Goal: Information Seeking & Learning: Learn about a topic

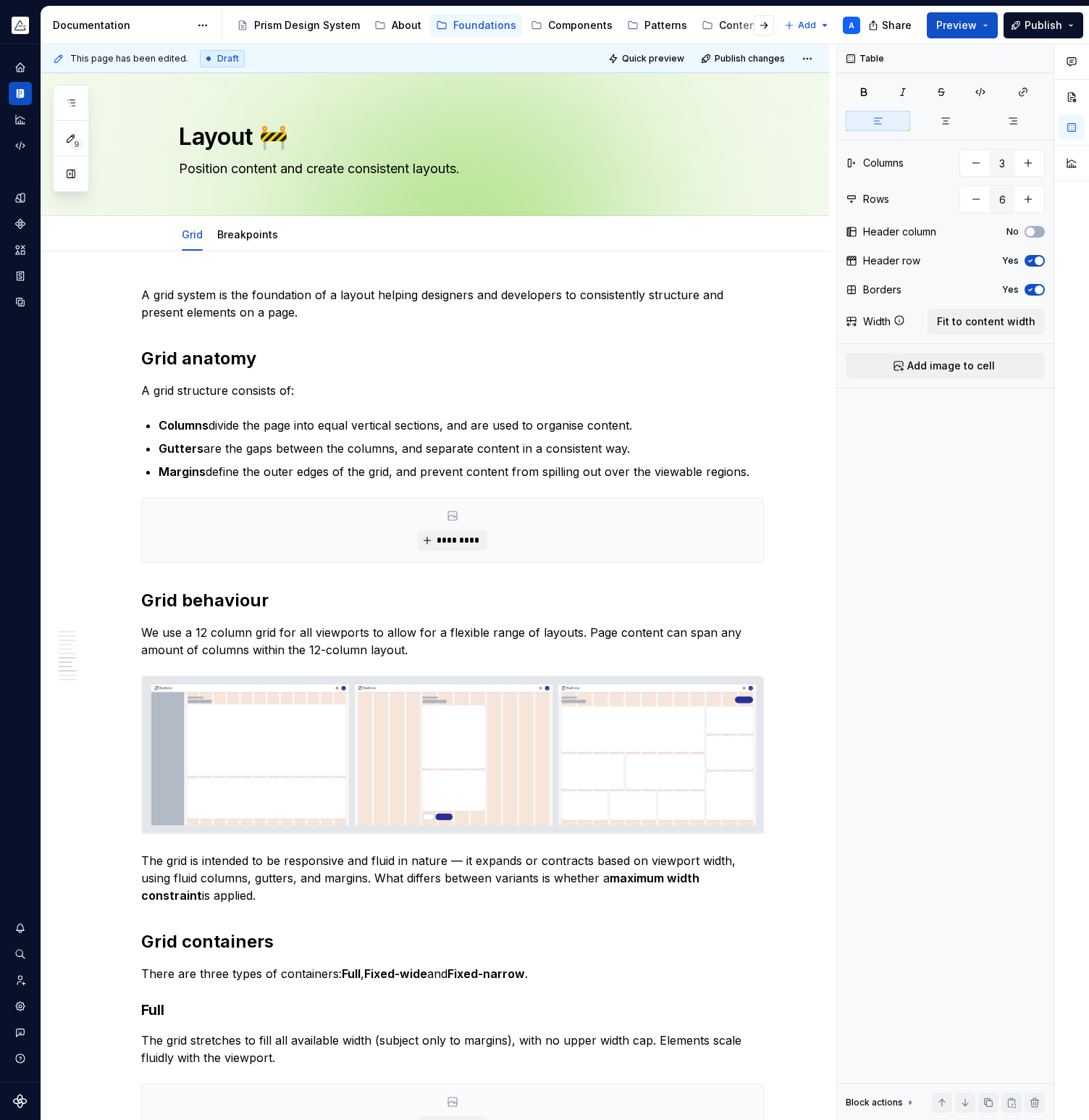
scroll to position [2111, 0]
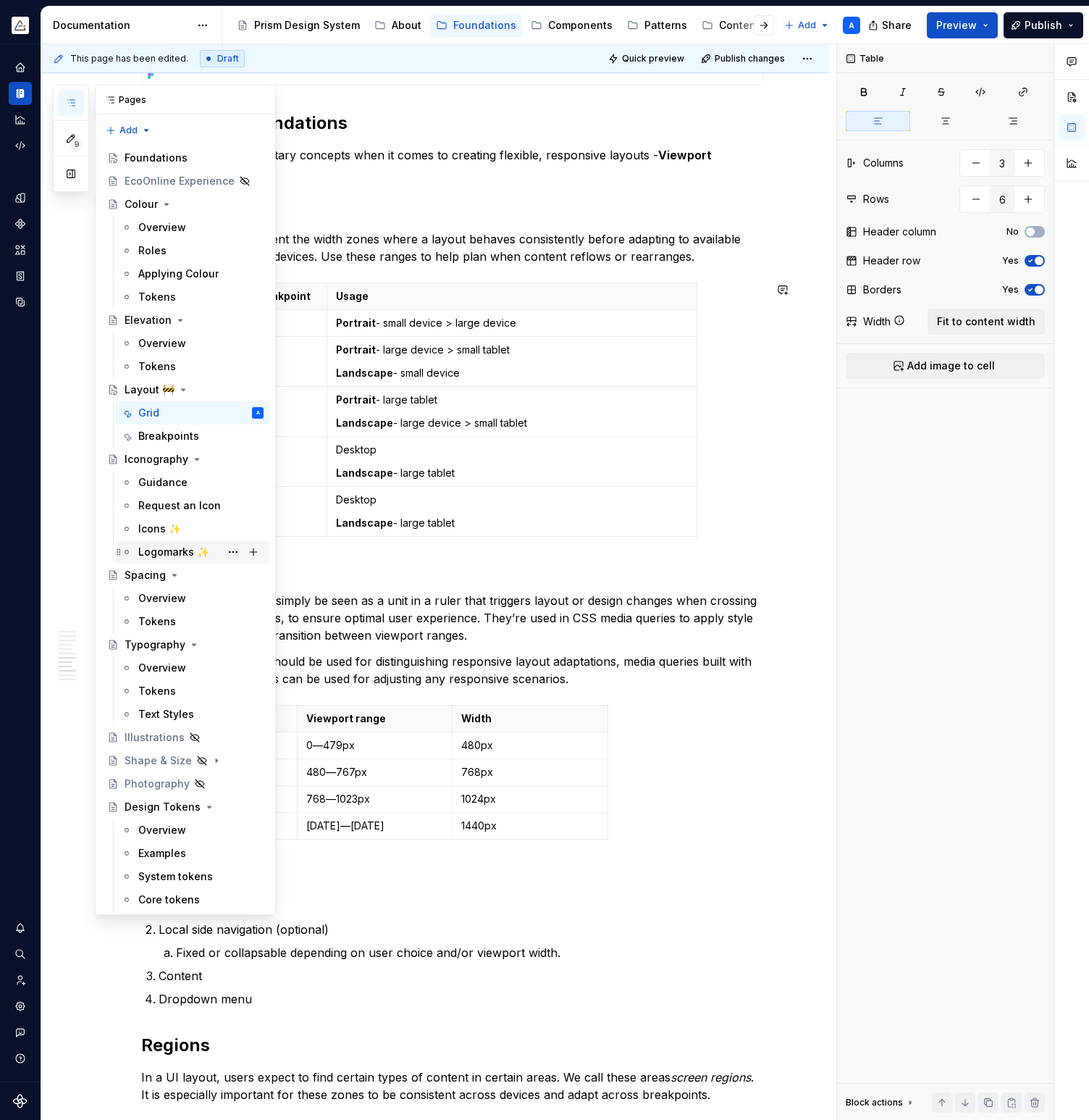
click at [163, 554] on div "Logomarks ✨" at bounding box center [174, 552] width 71 height 15
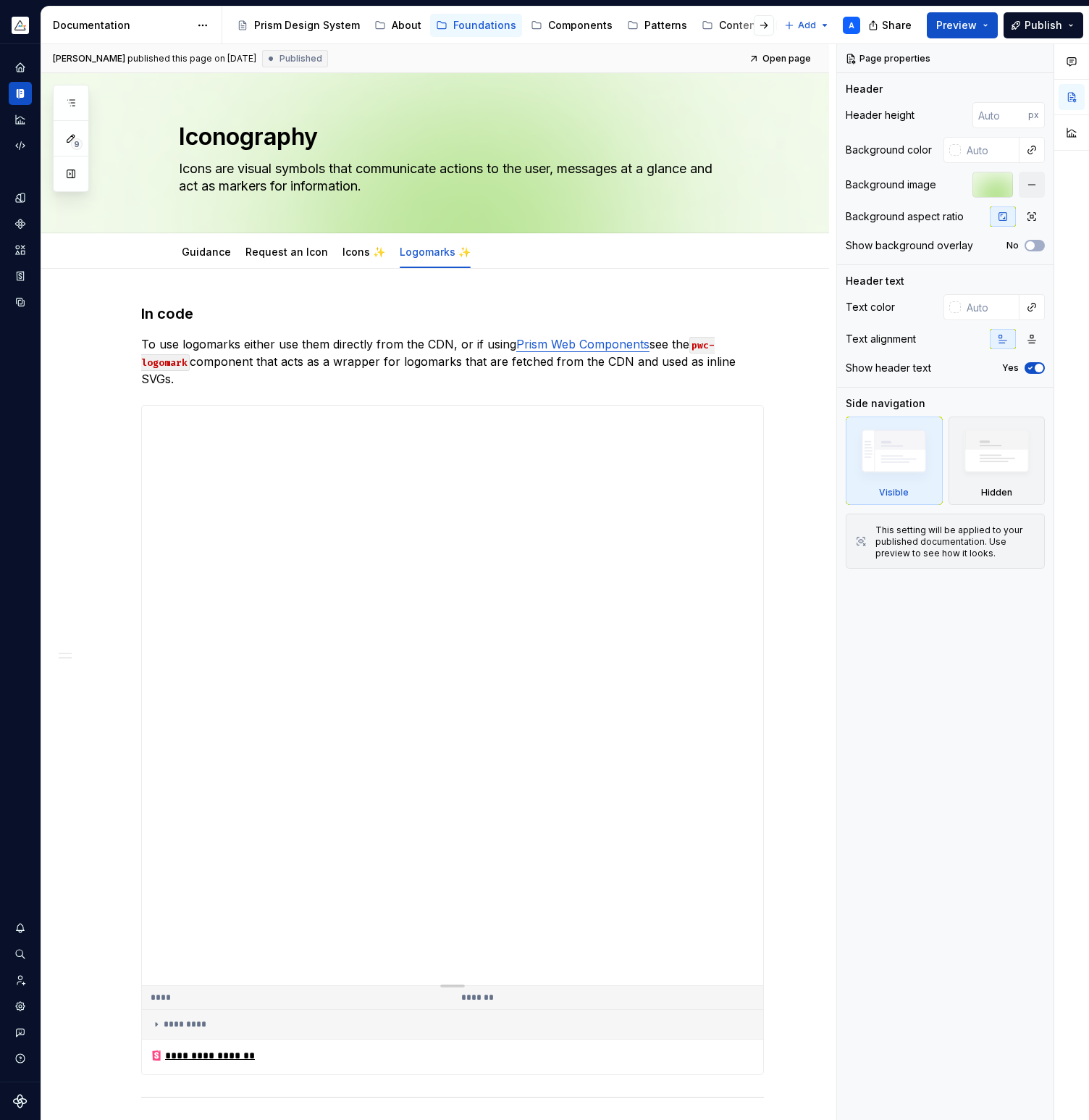
type textarea "*"
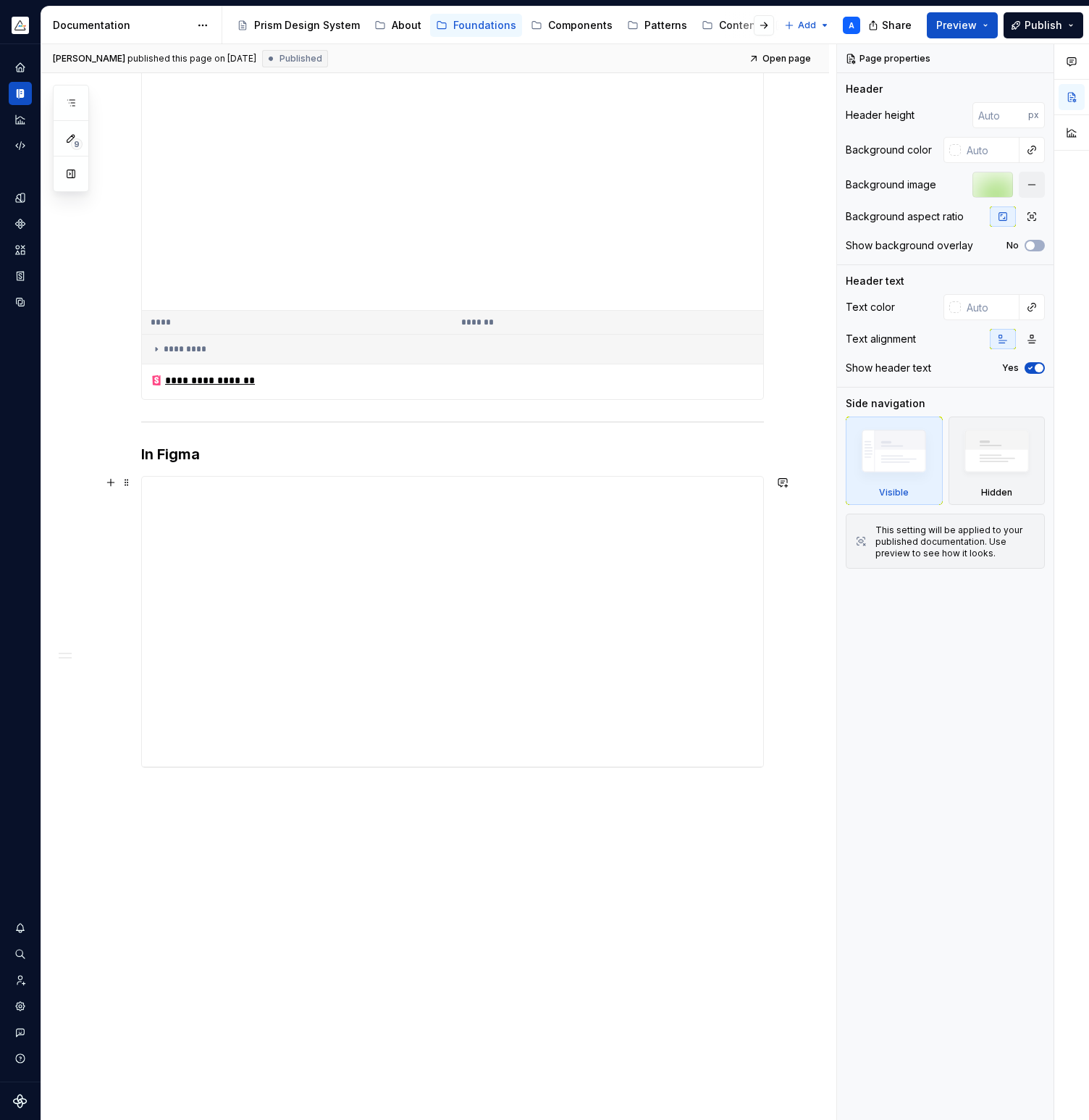
click at [791, 759] on div "**********" at bounding box center [435, 357] width 788 height 1527
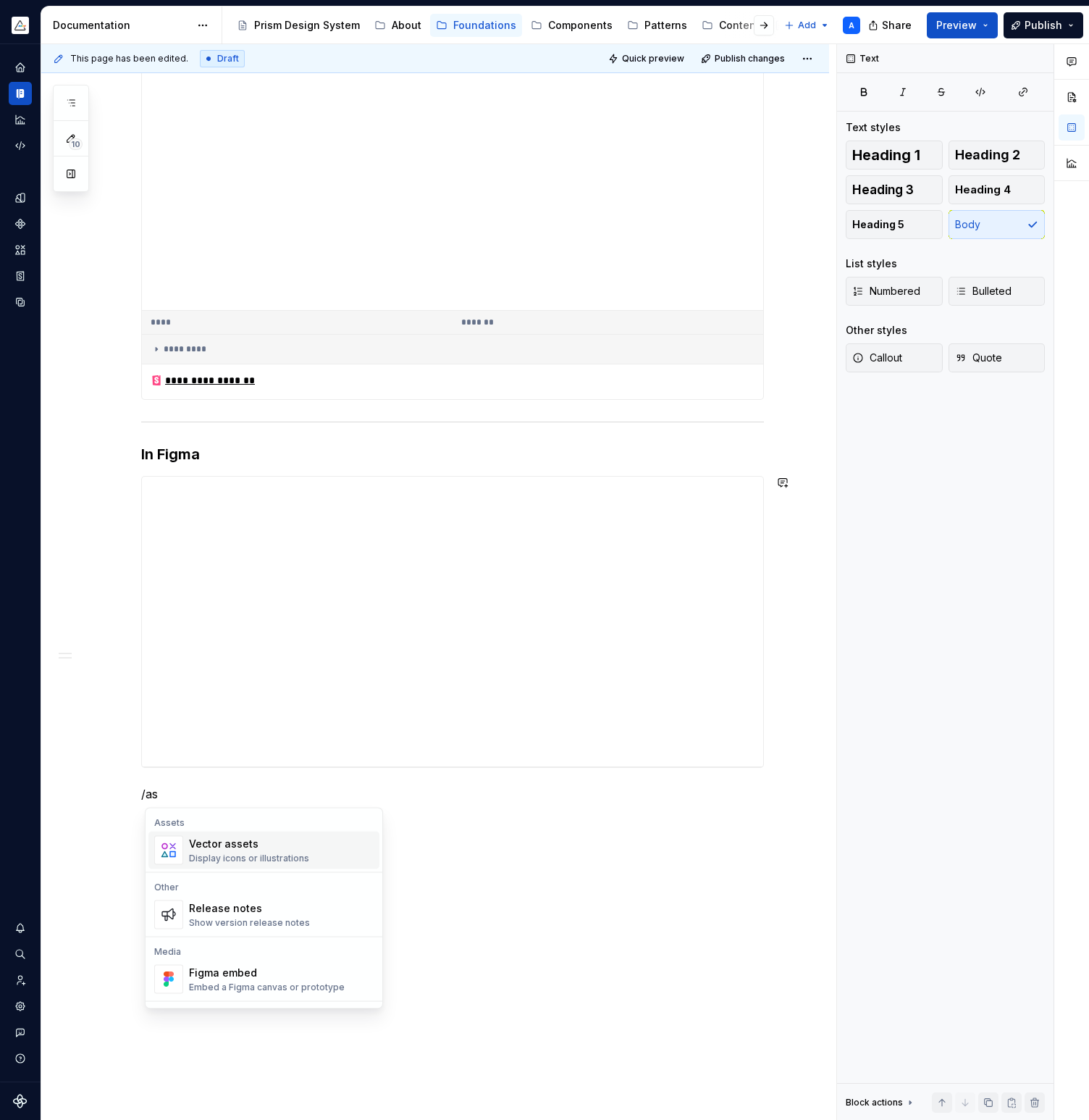
click at [324, 861] on div "Vector assets Display icons or illustrations" at bounding box center [281, 850] width 184 height 29
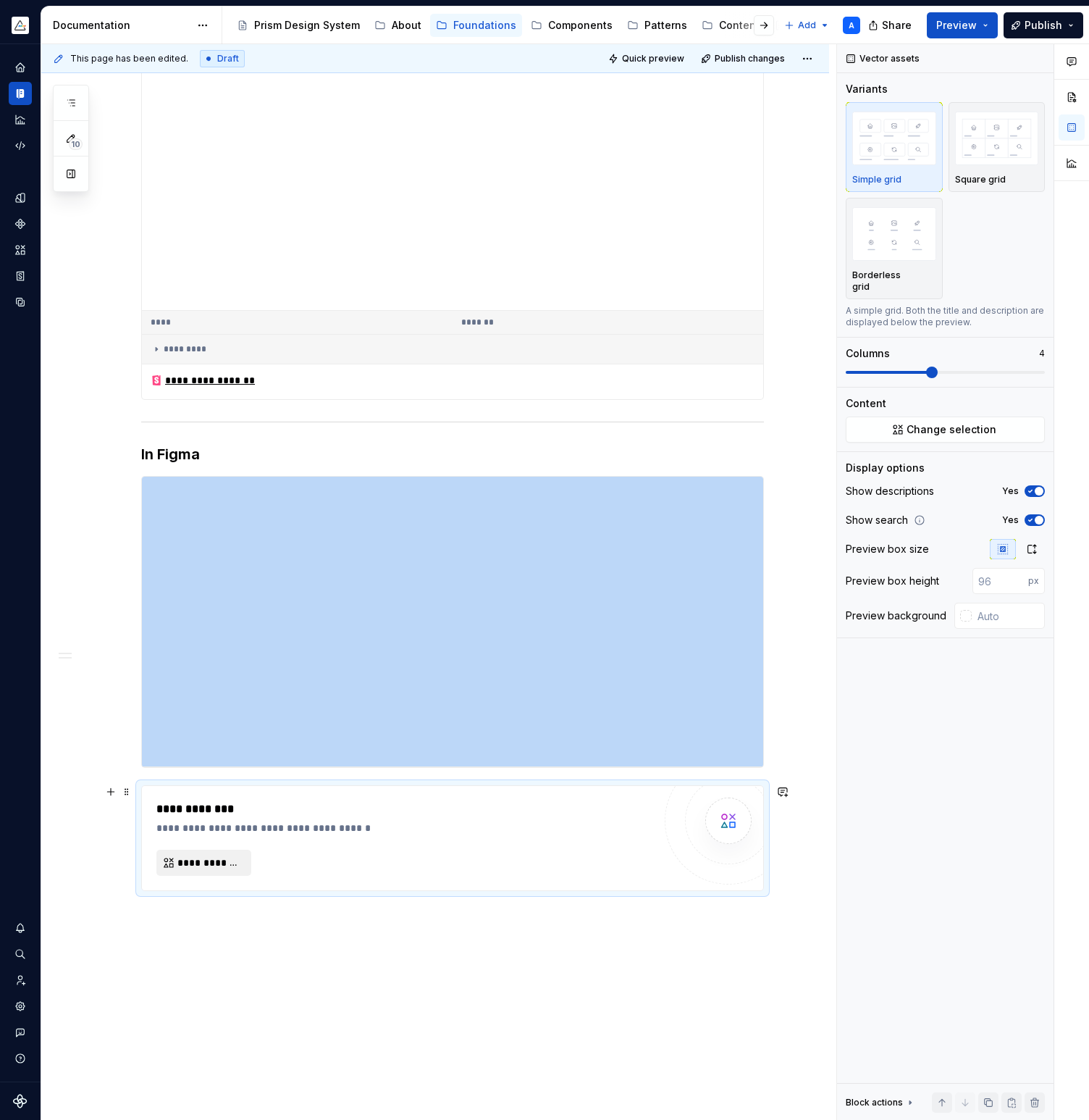
click at [242, 864] on span "**********" at bounding box center [210, 862] width 64 height 15
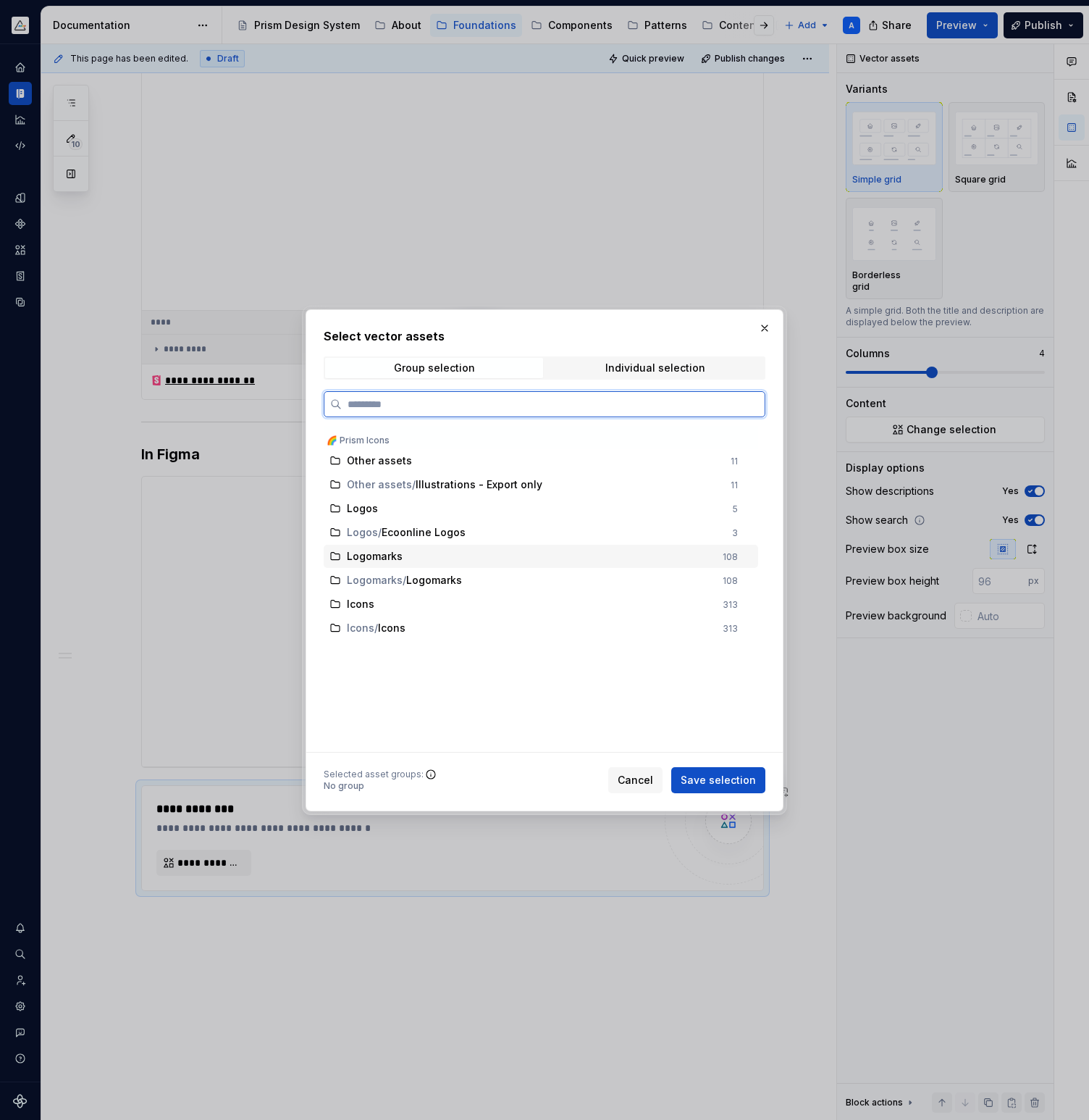
click at [441, 560] on div "Logomarks" at bounding box center [530, 556] width 368 height 15
click at [491, 582] on div "Logomarks / Logomarks" at bounding box center [530, 580] width 368 height 15
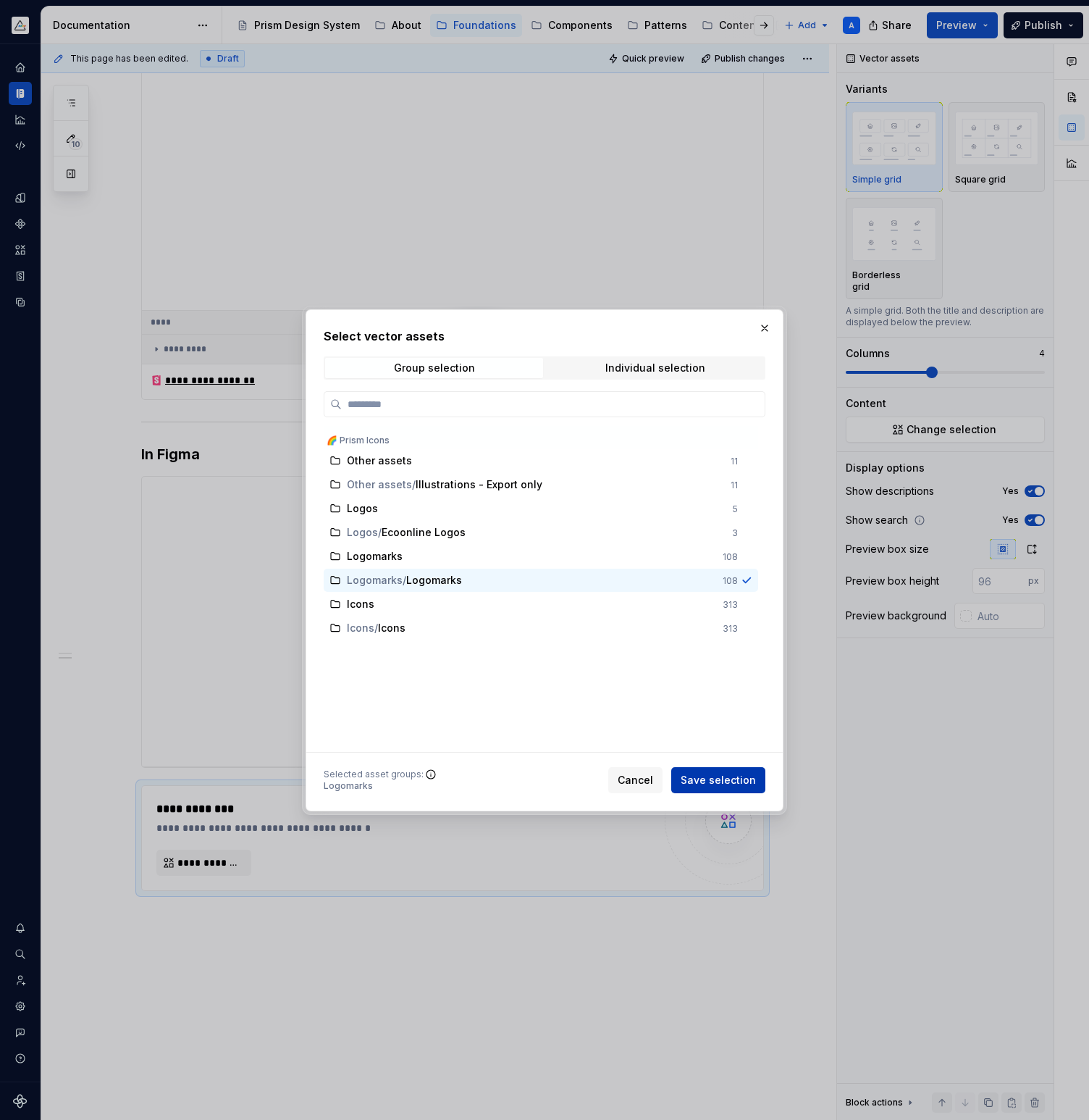
click at [730, 778] on span "Save selection" at bounding box center [718, 780] width 75 height 15
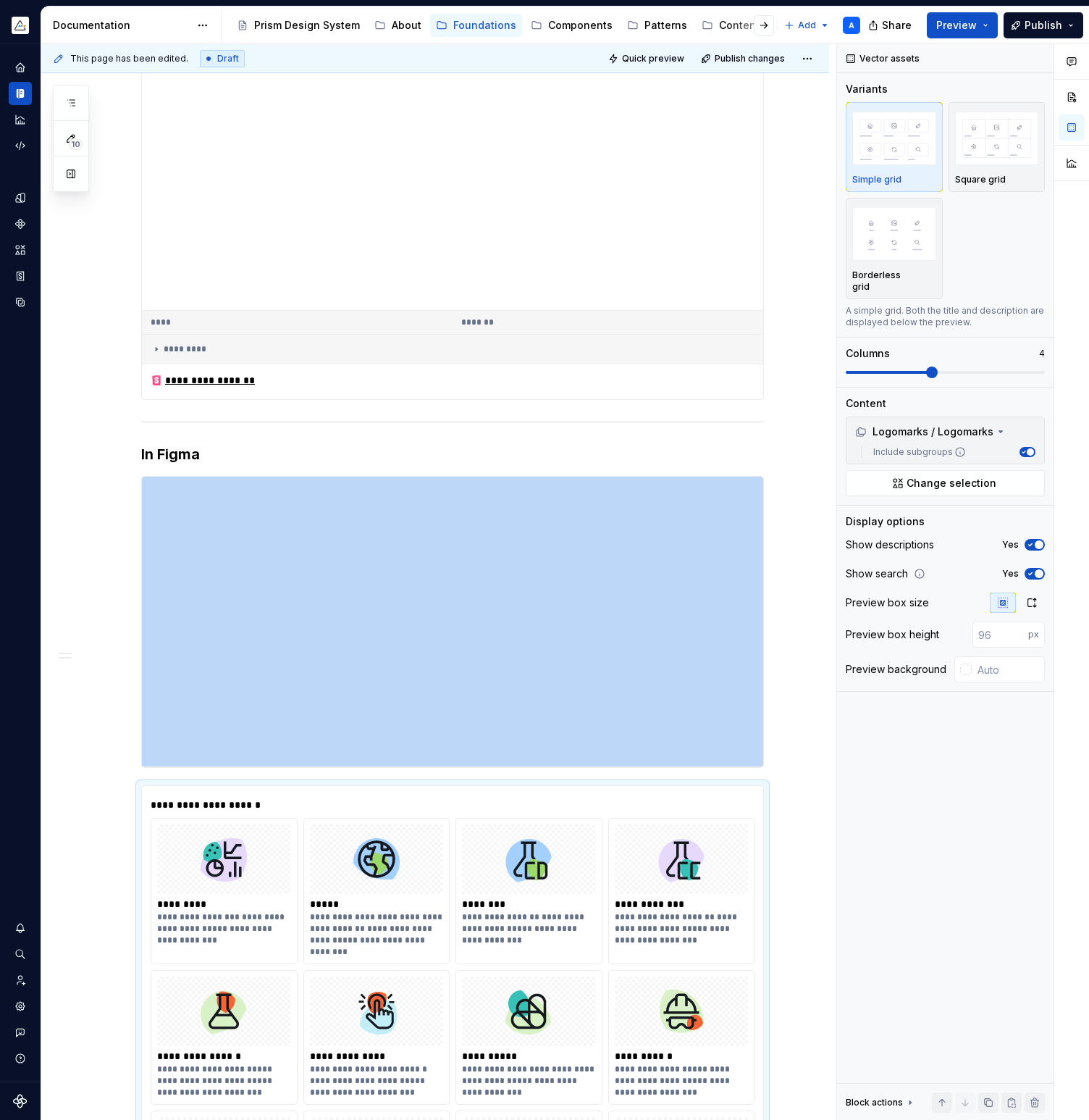
scroll to position [1415, 0]
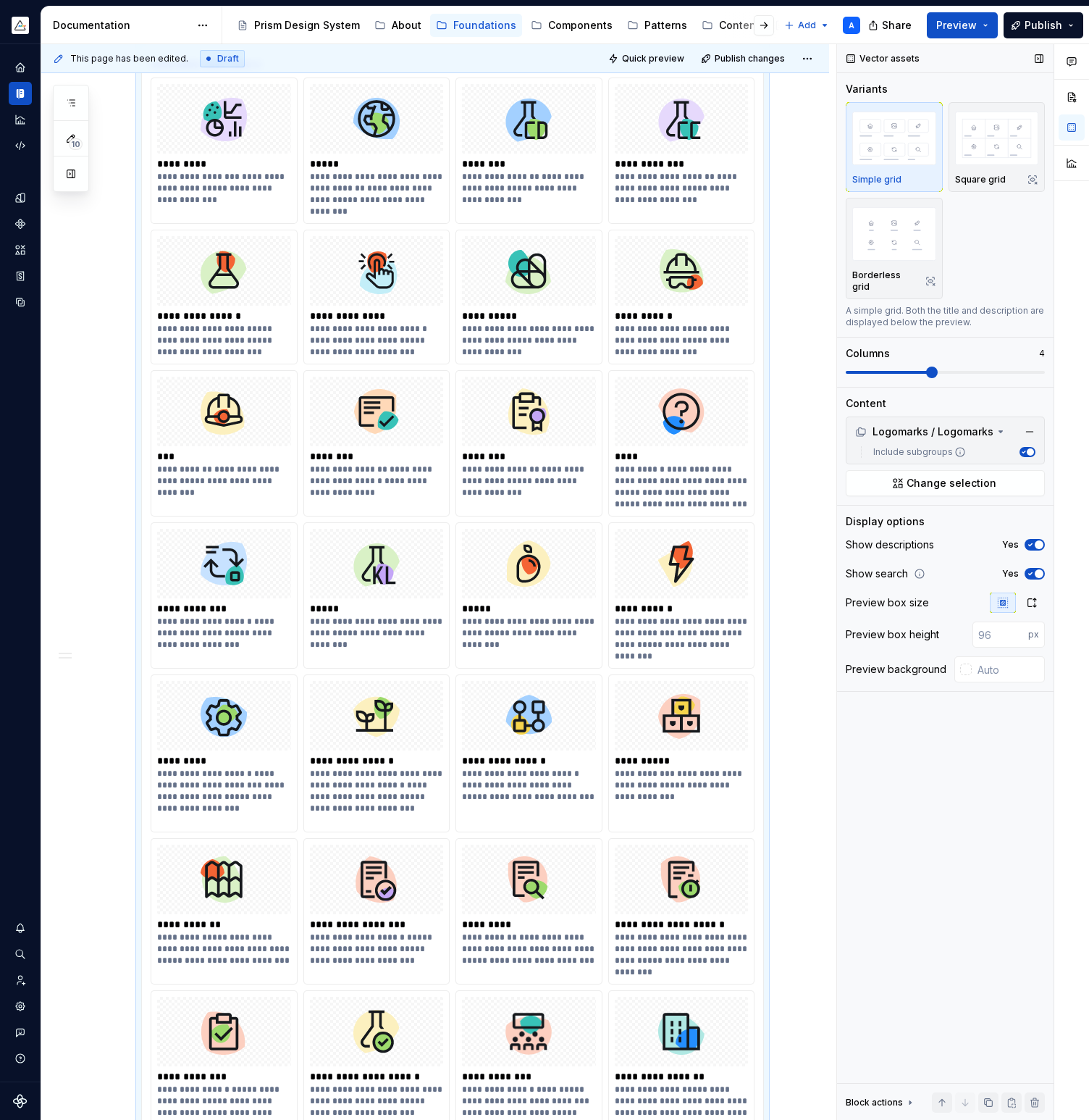
click at [1037, 540] on span "button" at bounding box center [1039, 544] width 9 height 9
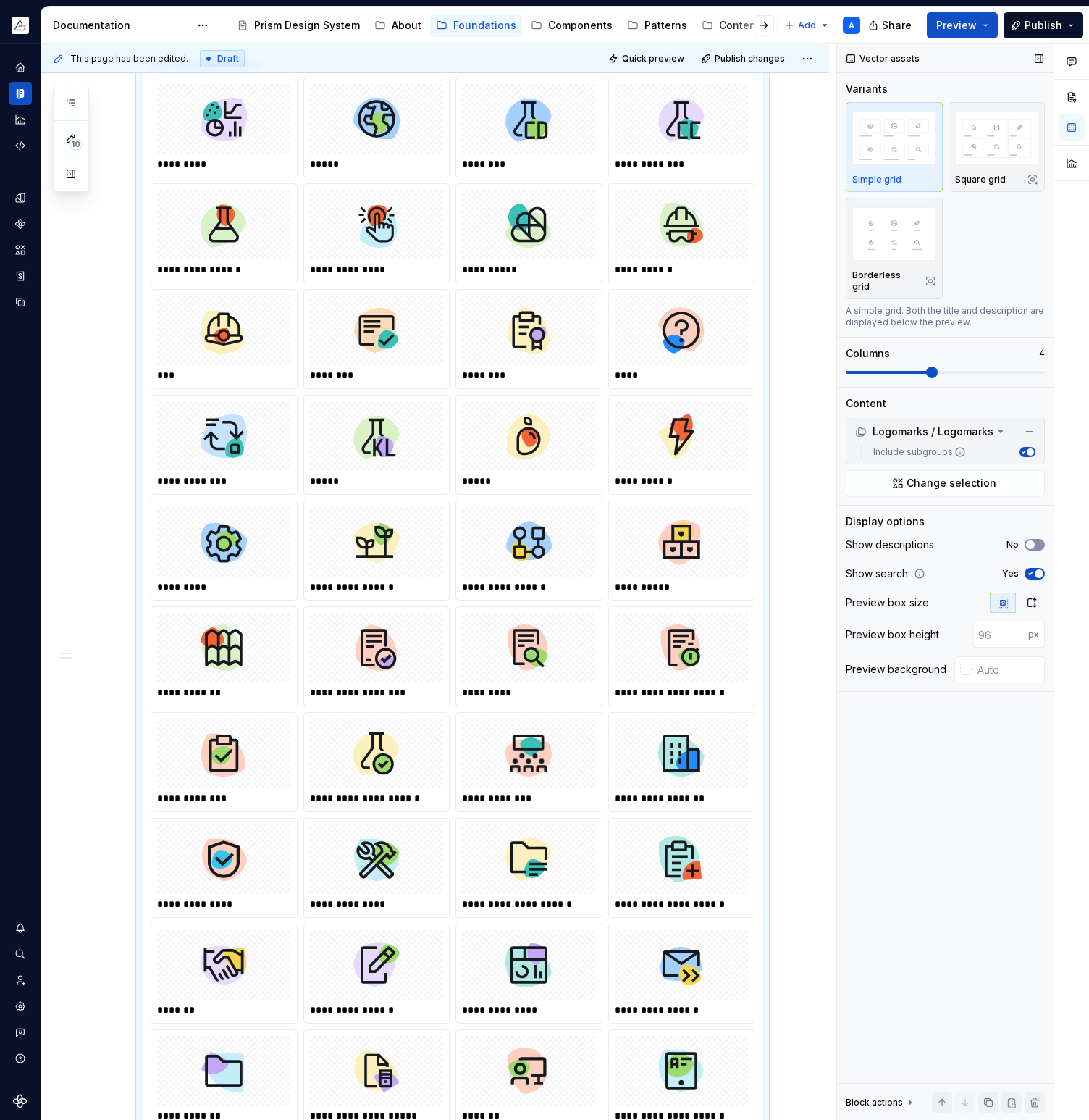
click at [1037, 539] on button "No" at bounding box center [1034, 545] width 20 height 12
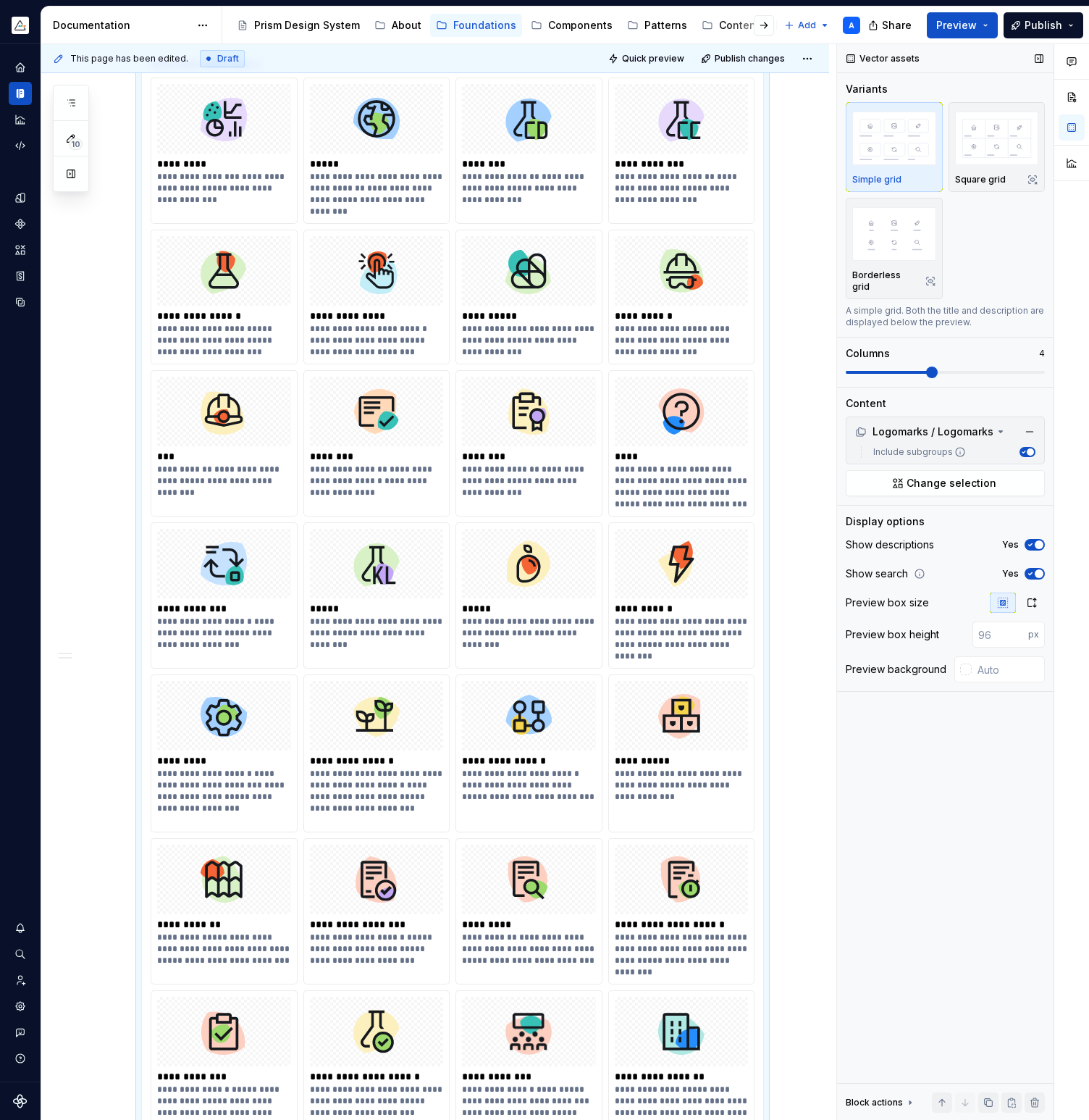
click at [1037, 540] on span "button" at bounding box center [1039, 544] width 9 height 9
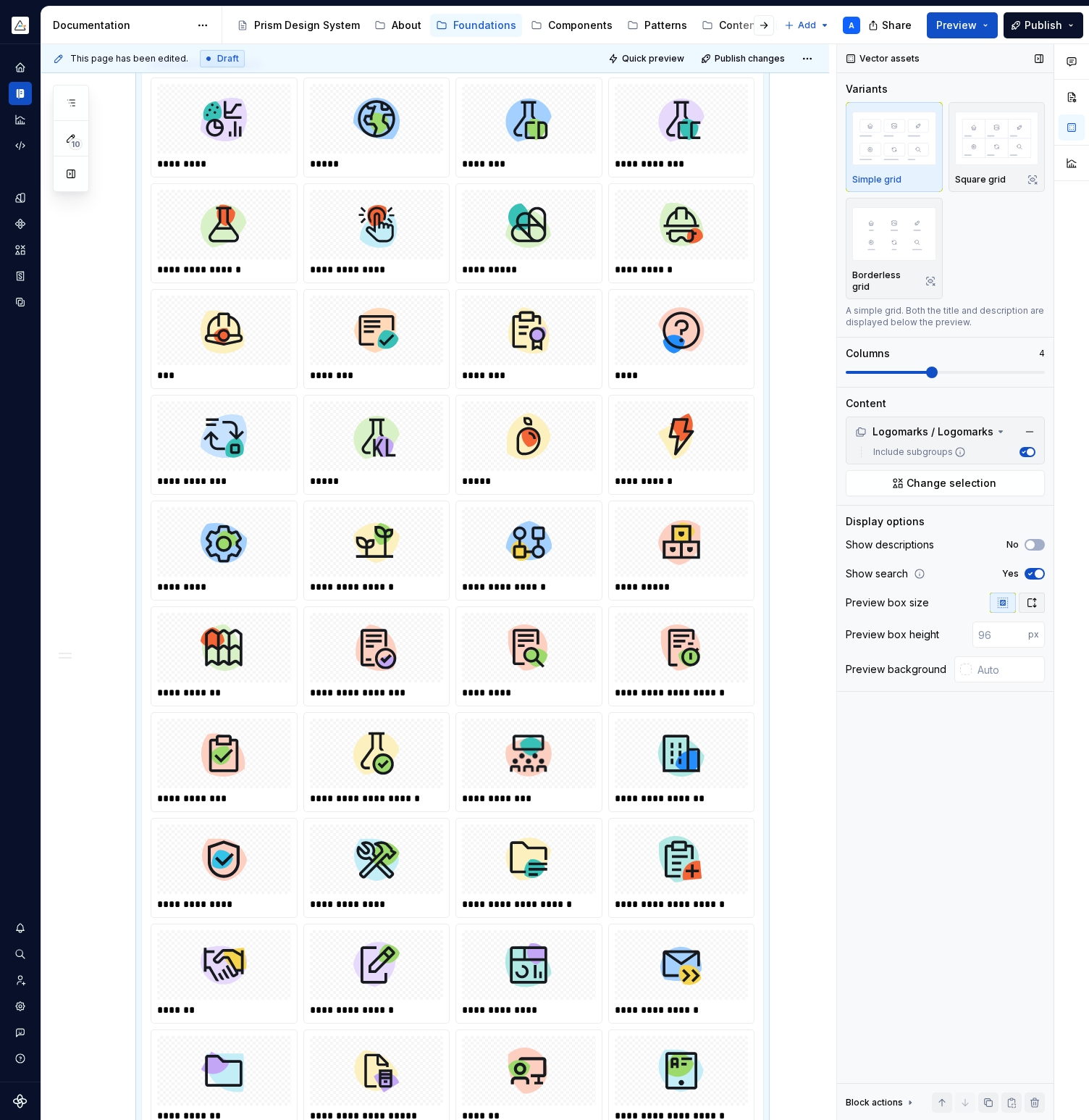
click at [1029, 597] on icon "button" at bounding box center [1032, 602] width 12 height 12
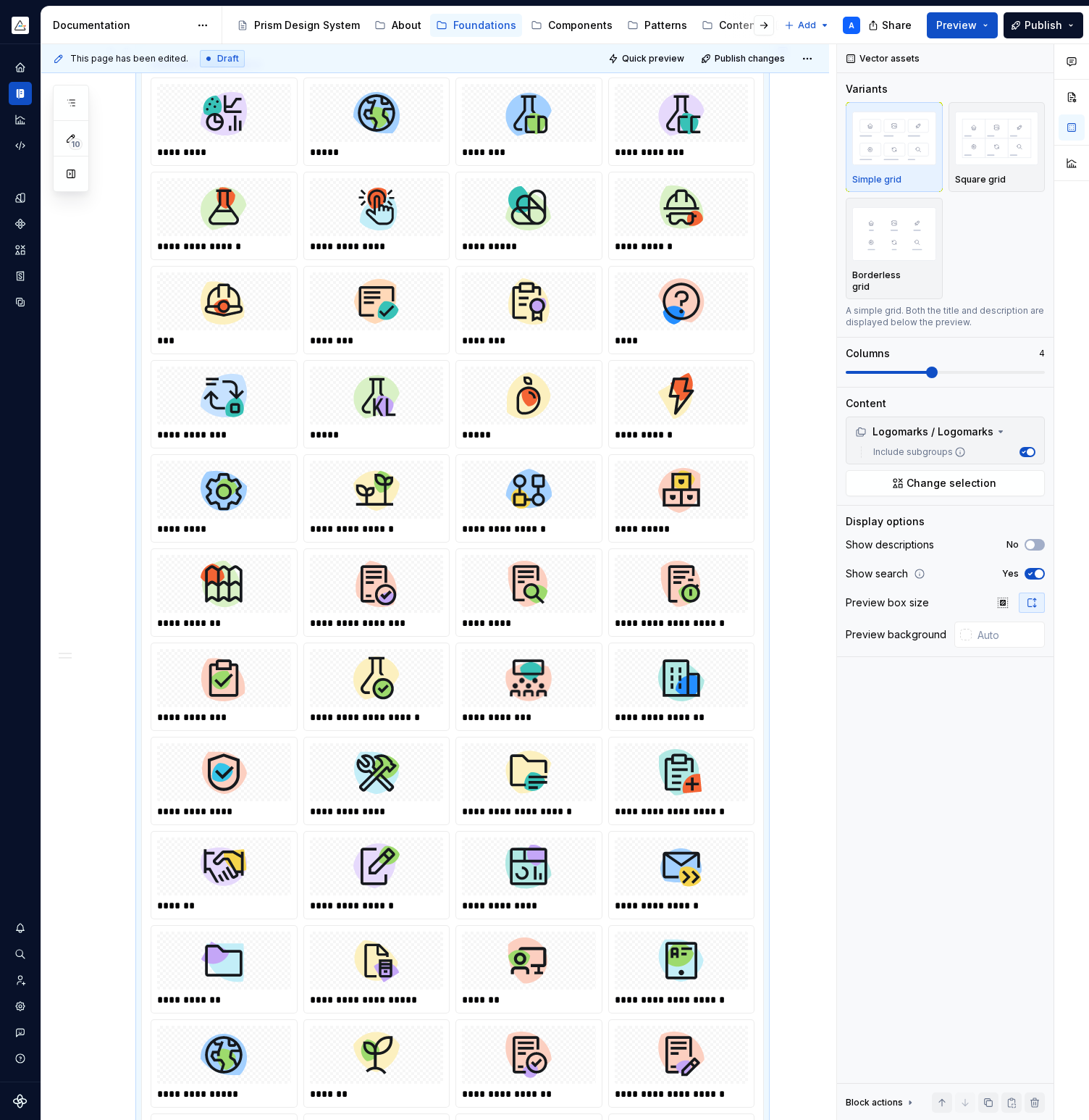
scroll to position [1101, 0]
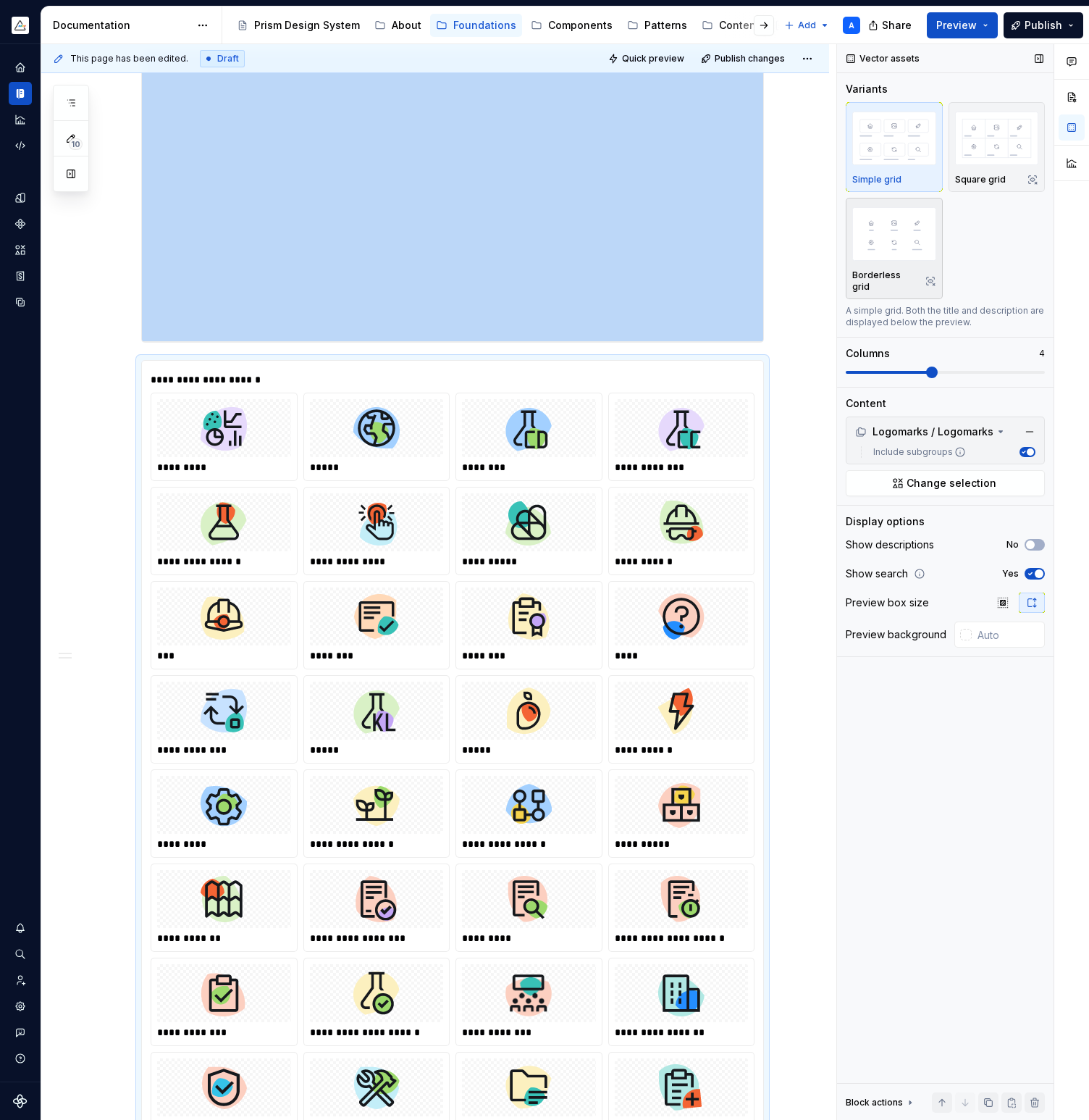
click at [915, 237] on img "button" at bounding box center [894, 233] width 84 height 53
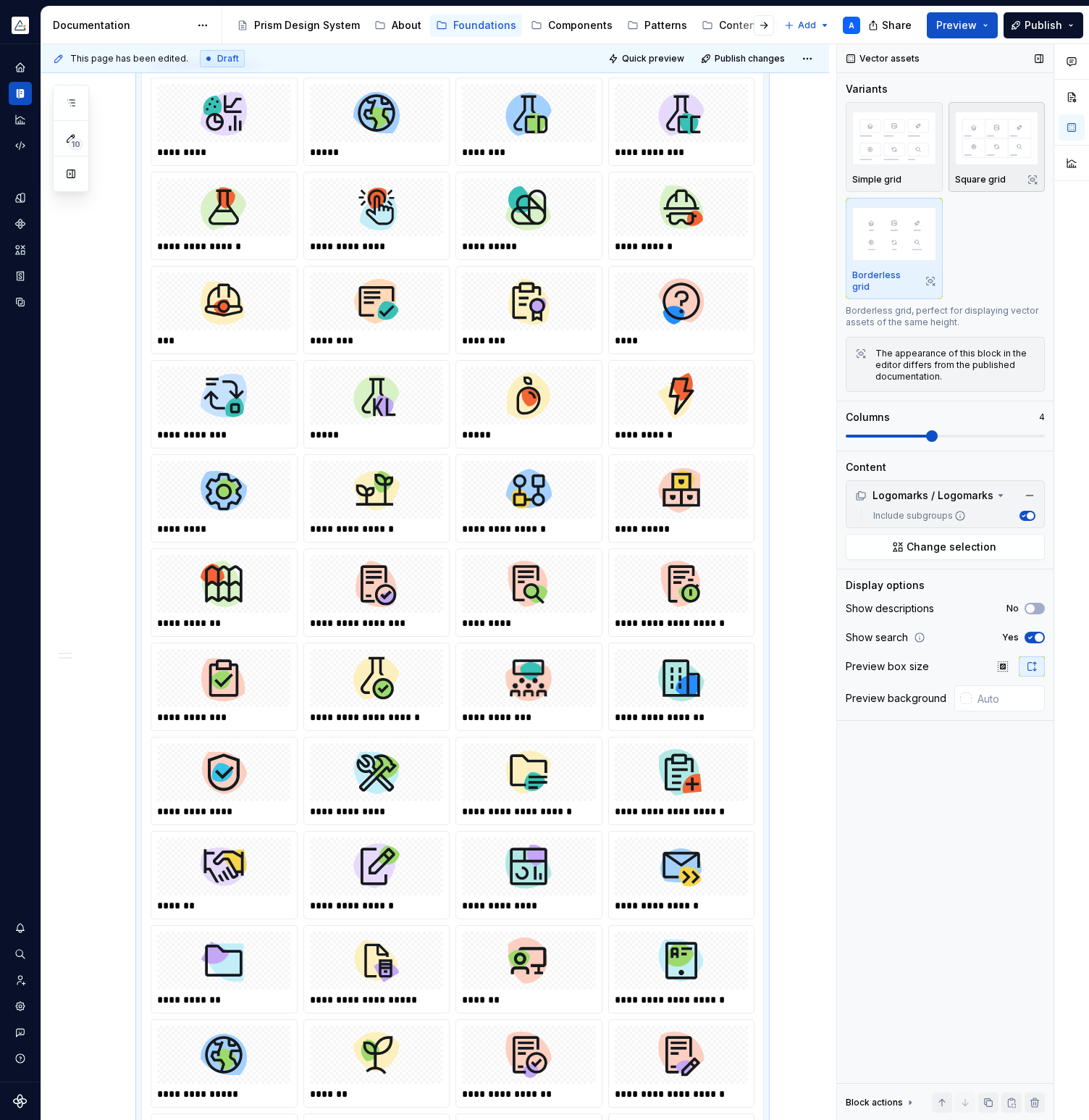
click at [981, 161] on img "button" at bounding box center [997, 137] width 84 height 53
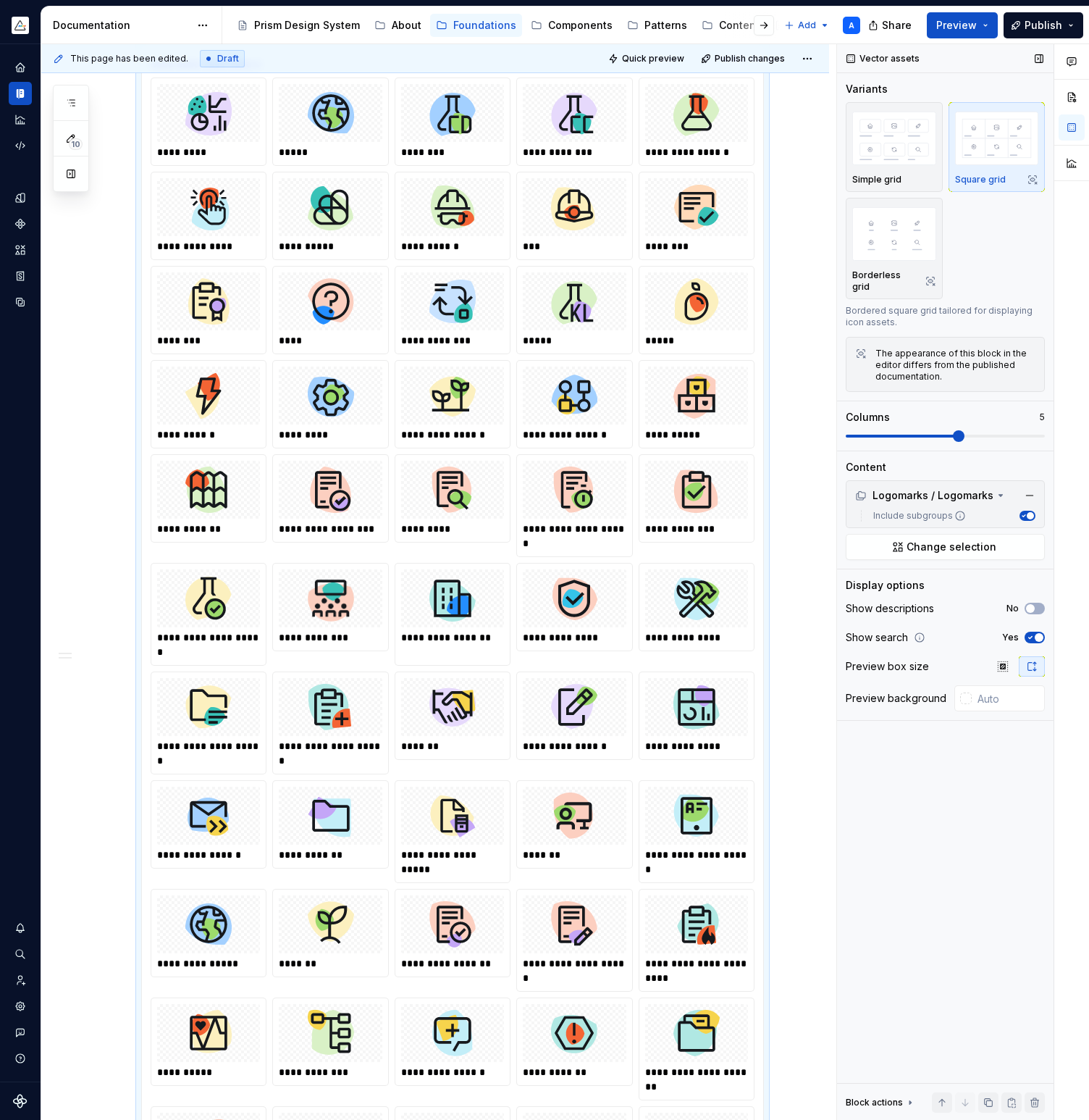
click at [963, 430] on span at bounding box center [959, 436] width 12 height 12
click at [909, 224] on img "button" at bounding box center [894, 233] width 84 height 53
click at [897, 145] on img "button" at bounding box center [894, 137] width 84 height 53
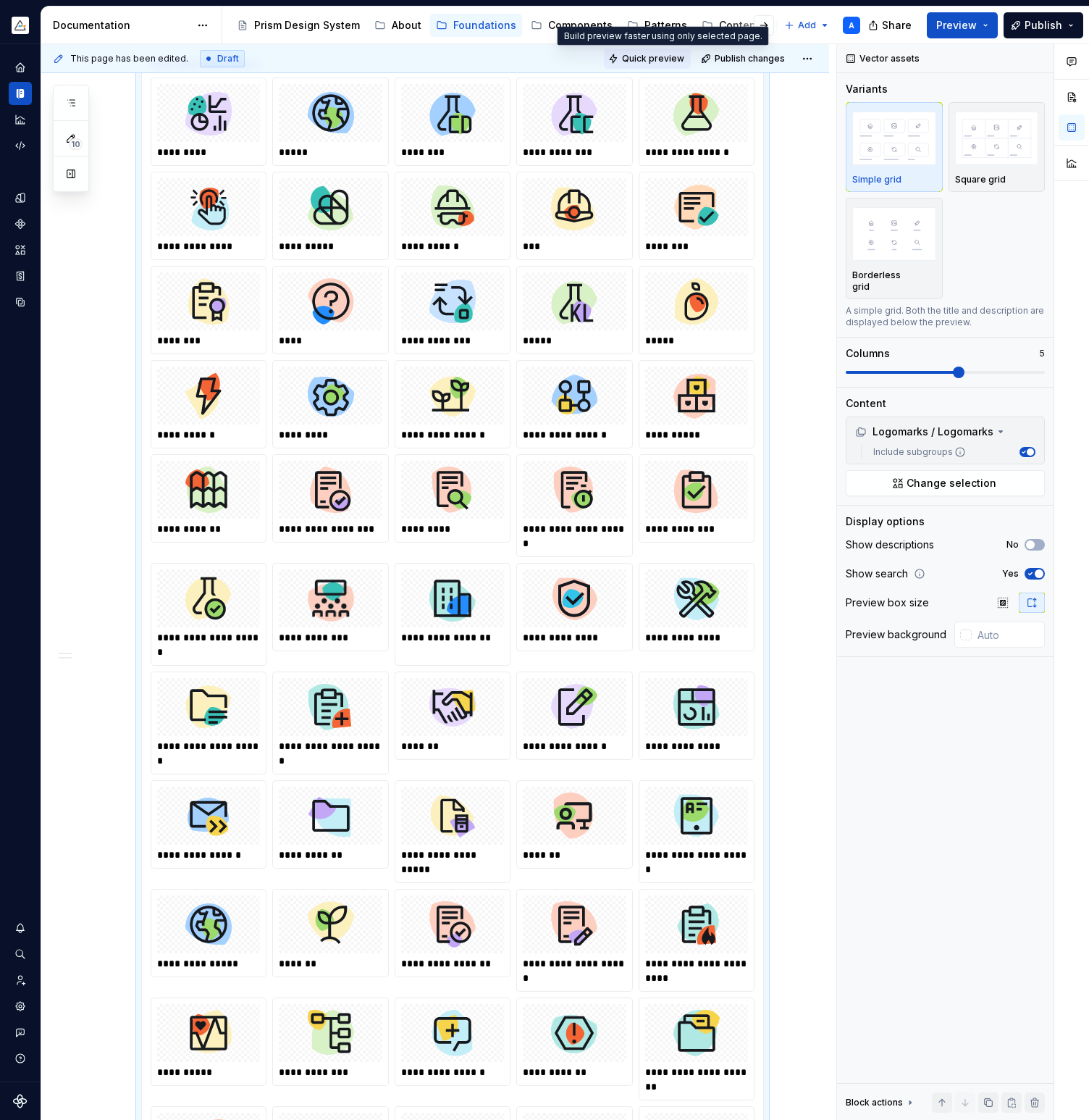
click at [673, 61] on span "Quick preview" at bounding box center [653, 58] width 62 height 12
click at [664, 58] on span "Quick preview" at bounding box center [653, 58] width 62 height 12
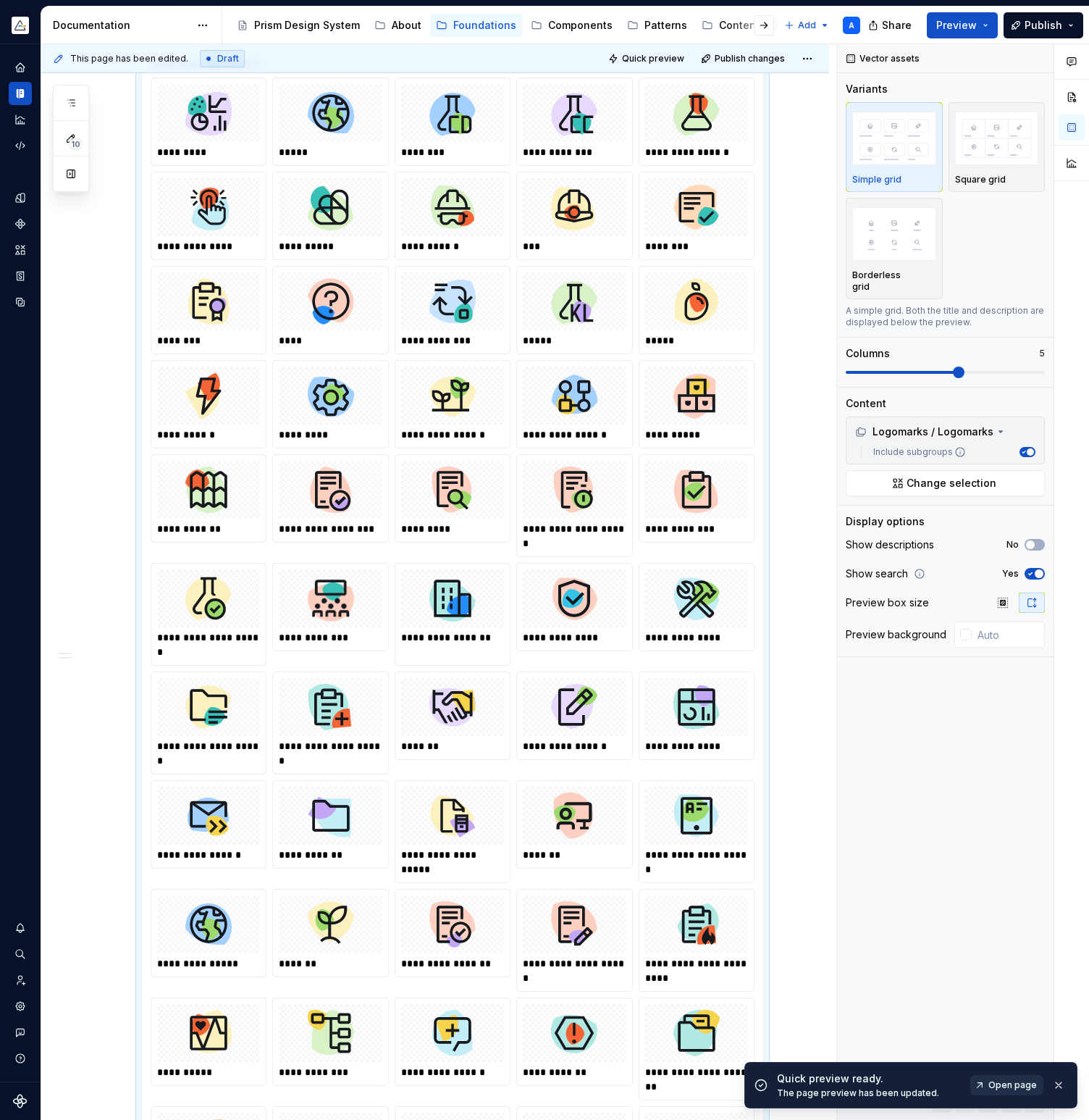
click at [1017, 1086] on span "Open page" at bounding box center [1013, 1085] width 49 height 12
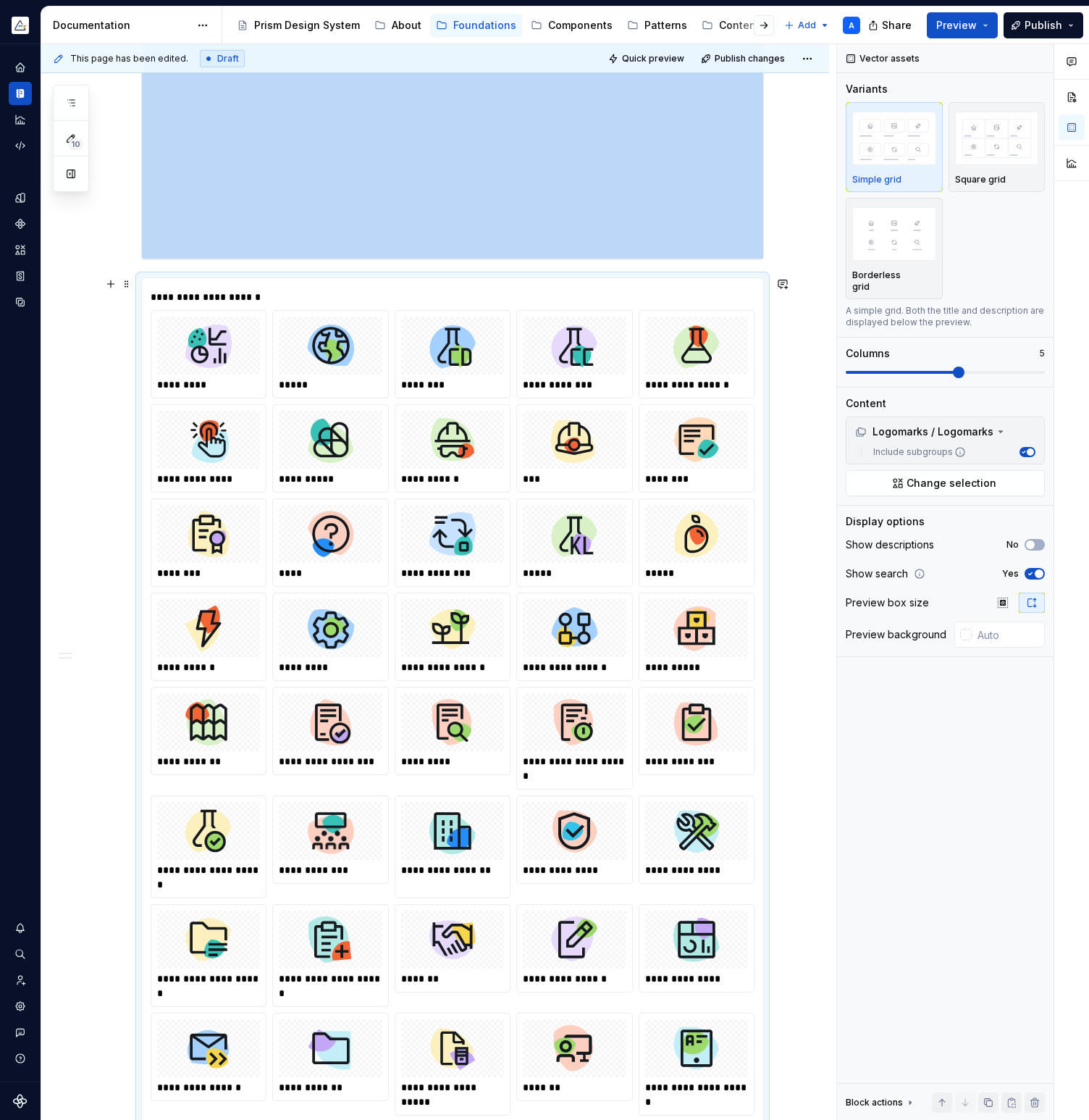
scroll to position [1097, 0]
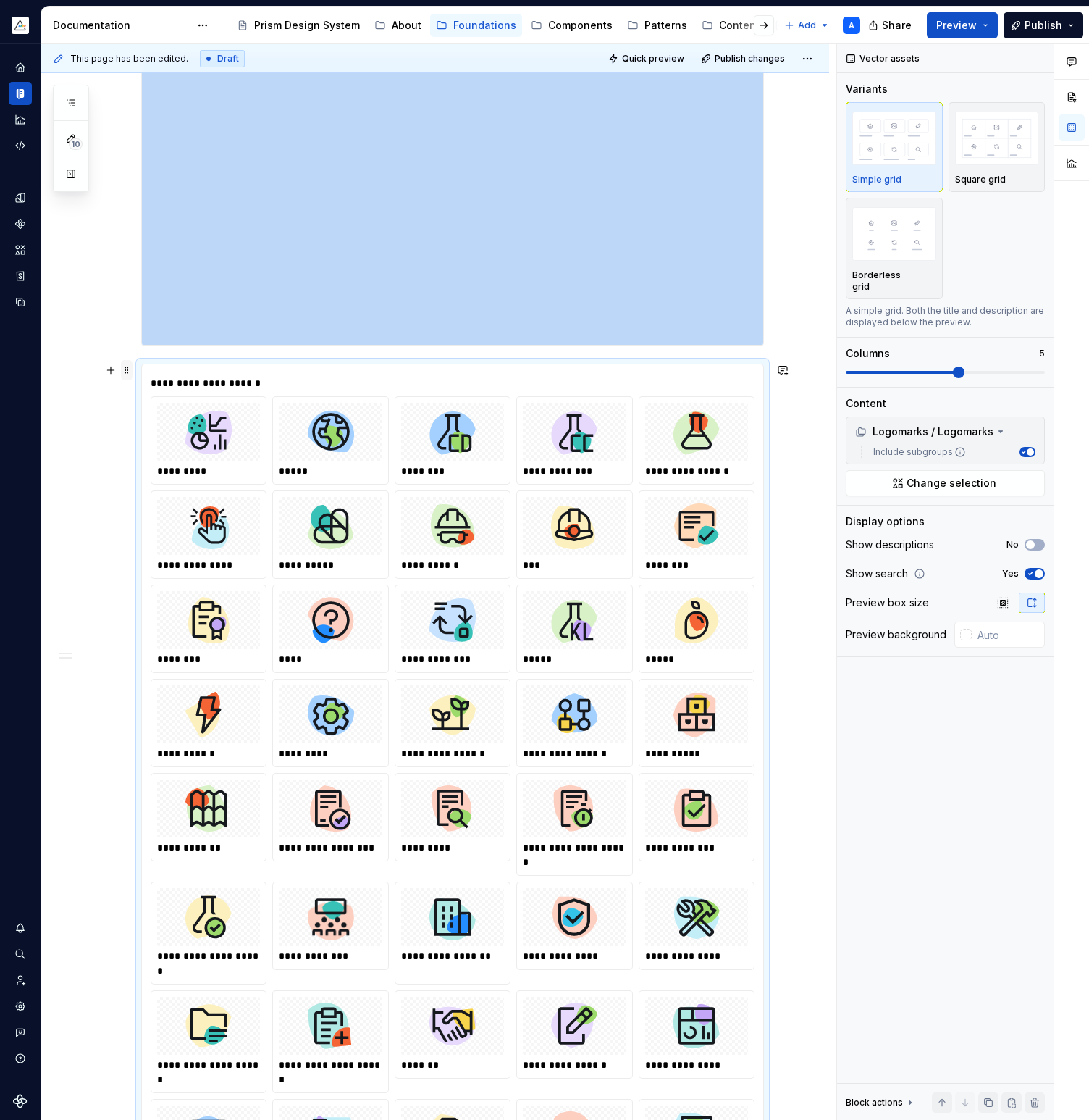
click at [133, 370] on span at bounding box center [127, 369] width 12 height 20
click at [199, 491] on div "Delete" at bounding box center [198, 498] width 95 height 15
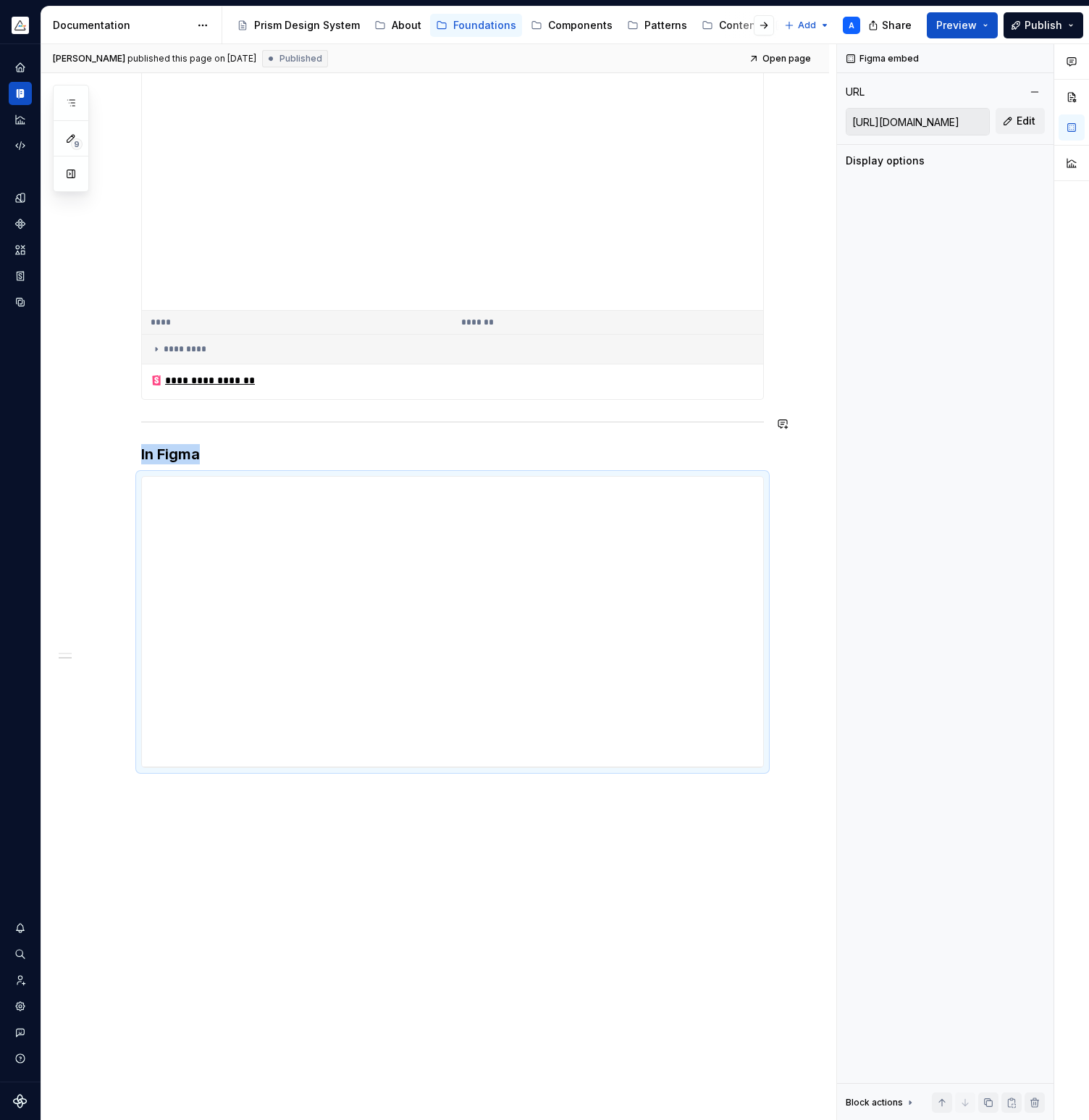
scroll to position [666, 0]
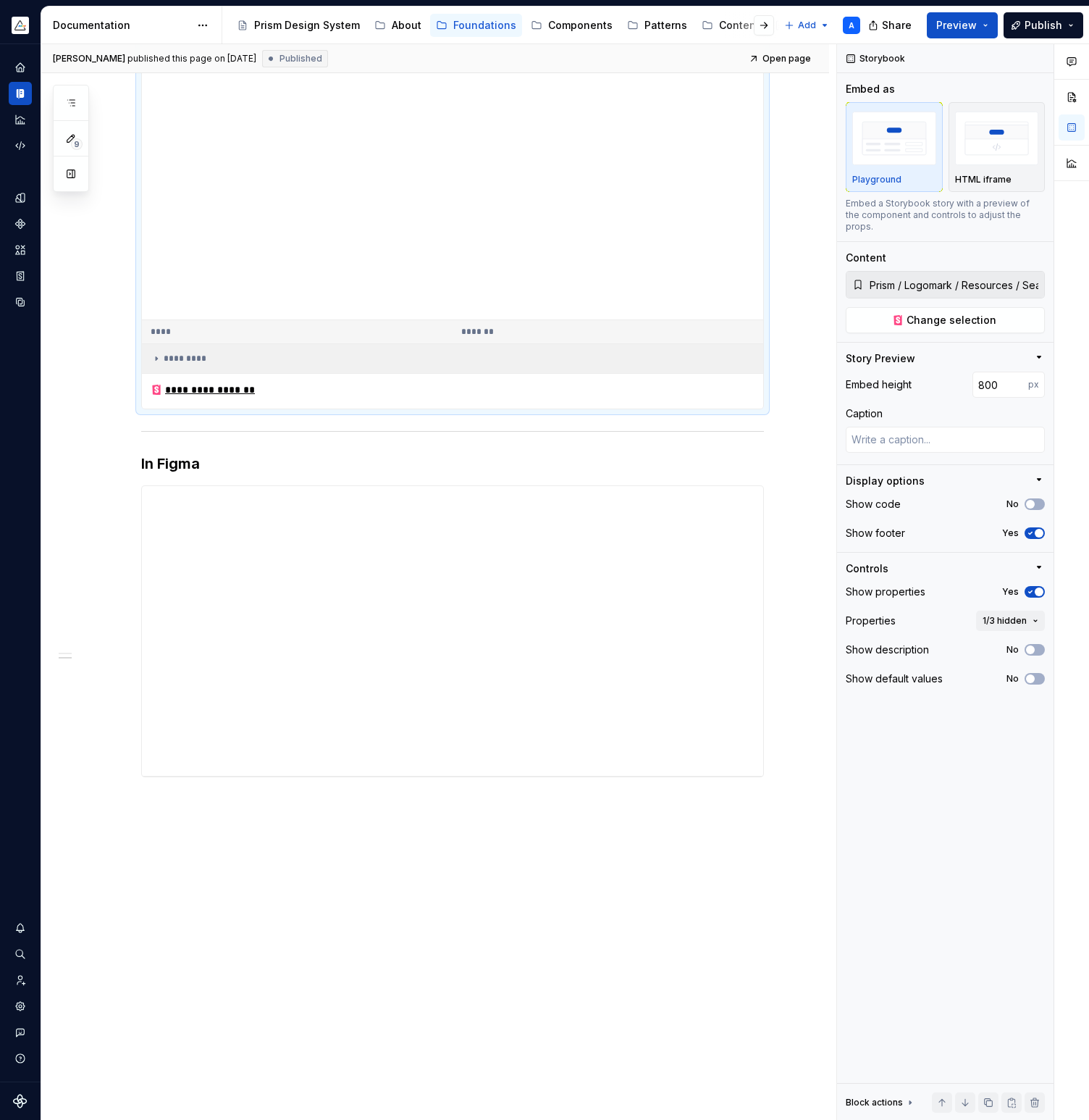
click at [157, 359] on icon at bounding box center [156, 359] width 1 height 4
click at [159, 359] on icon at bounding box center [157, 358] width 4 height 1
click at [117, 379] on div "**********" at bounding box center [435, 367] width 788 height 1527
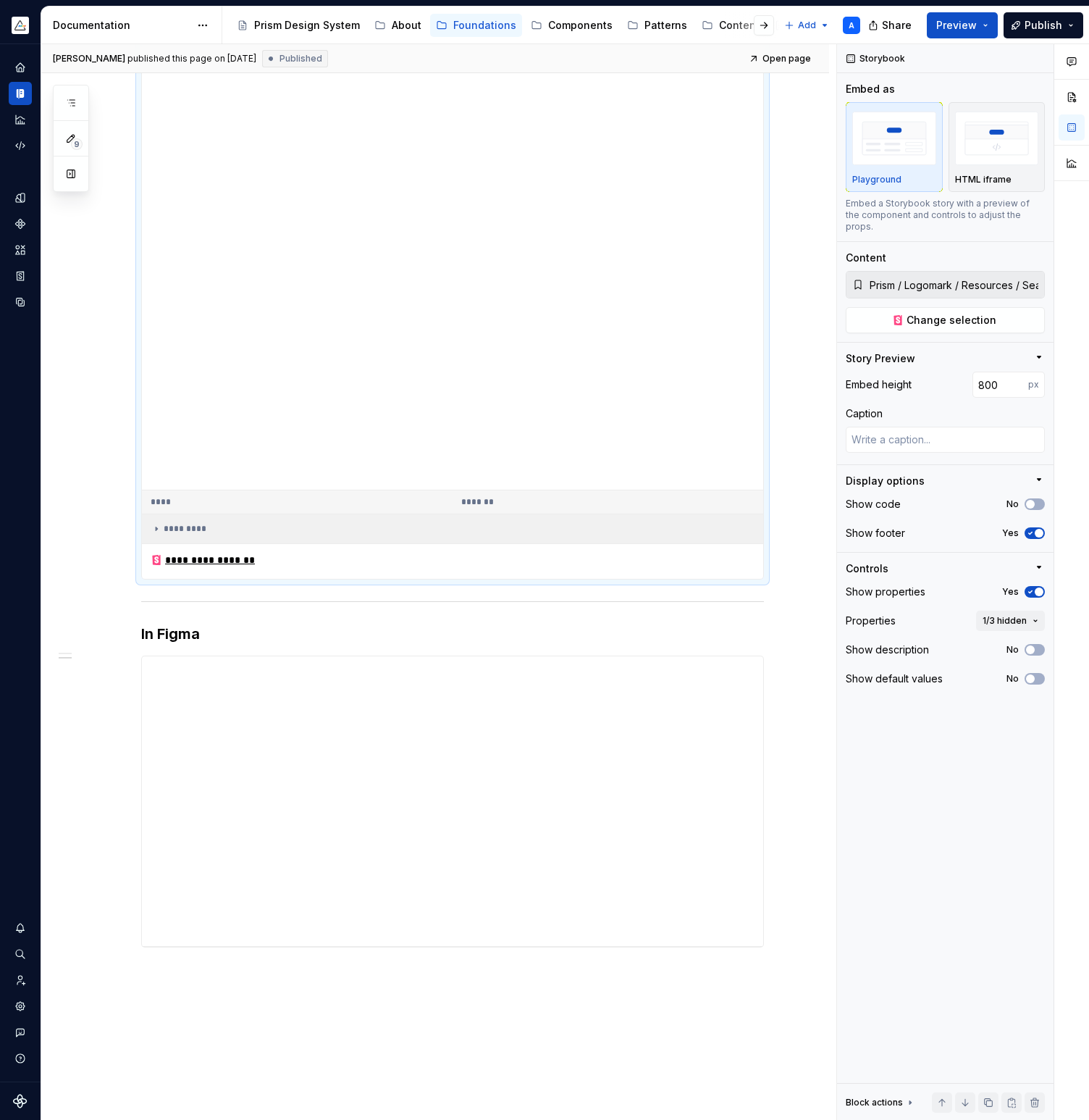
scroll to position [515, 0]
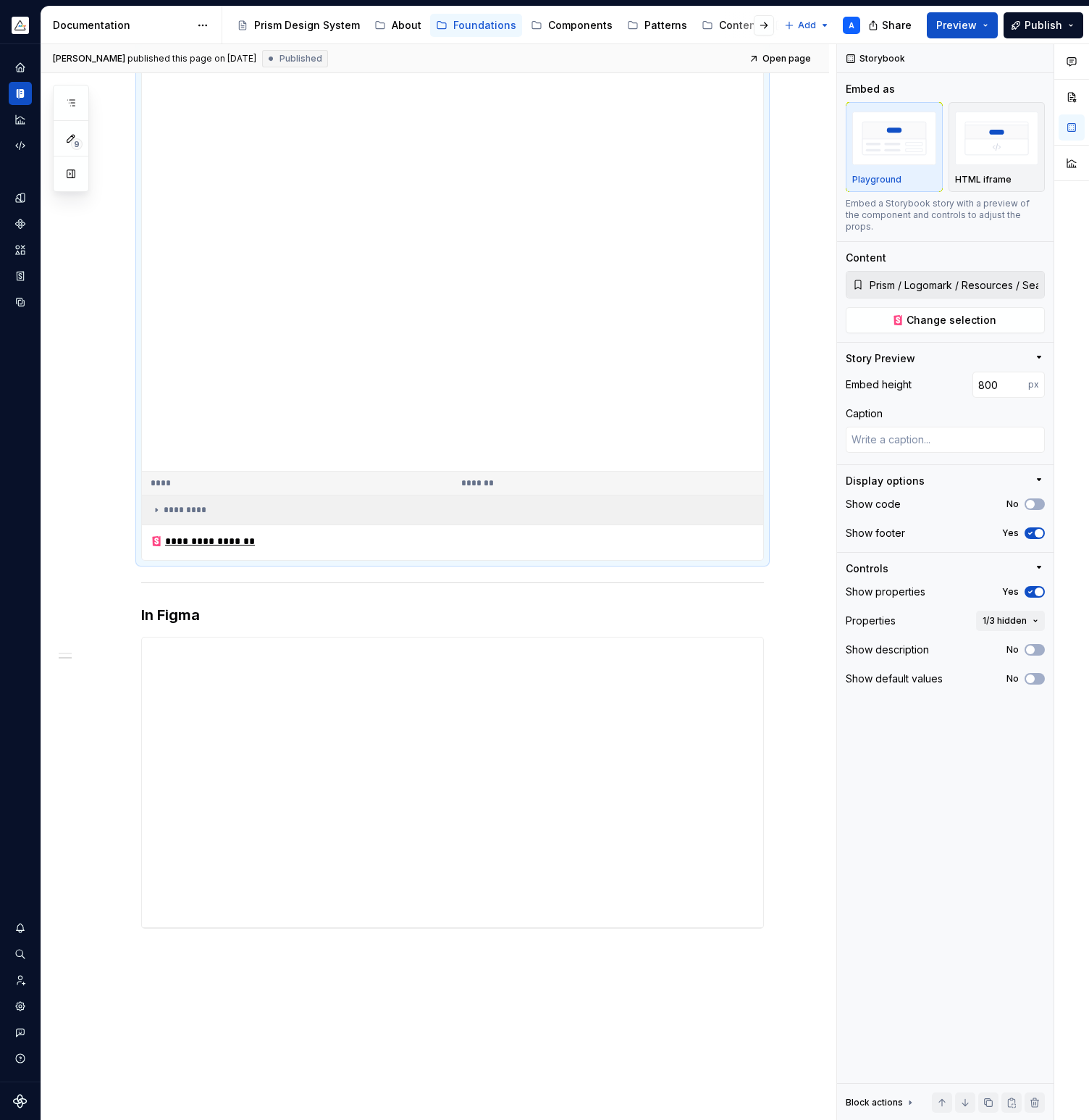
type textarea "*"
